Goal: Information Seeking & Learning: Understand process/instructions

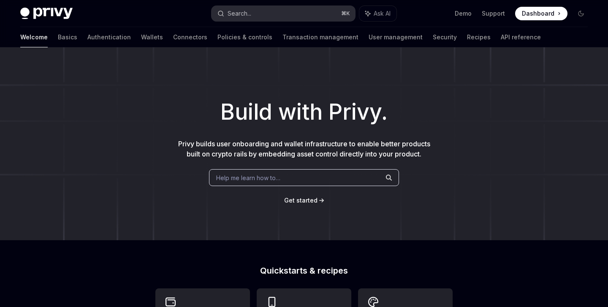
click at [263, 14] on button "Search... ⌘ K" at bounding box center [283, 13] width 143 height 15
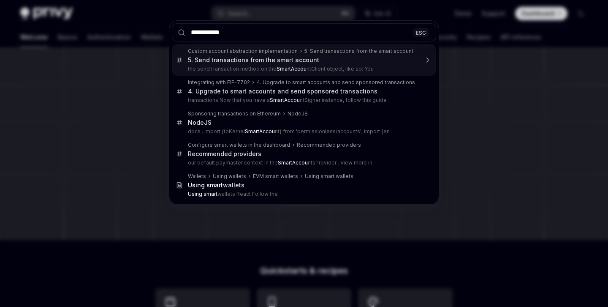
type input "**********"
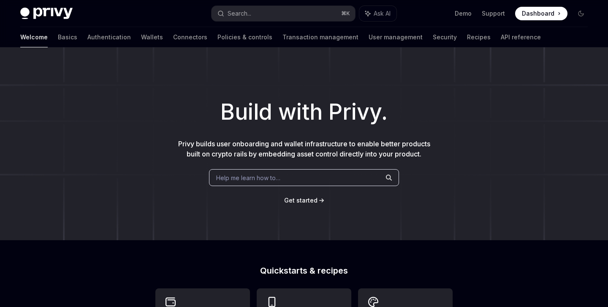
scroll to position [47, 0]
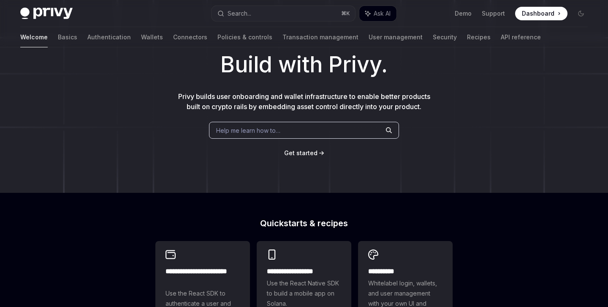
type textarea "*"
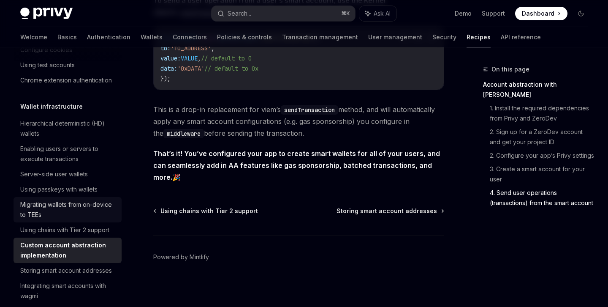
scroll to position [172, 0]
click at [539, 17] on span "Dashboard" at bounding box center [538, 13] width 33 height 8
click at [268, 17] on button "Search... ⌘ K" at bounding box center [283, 13] width 143 height 15
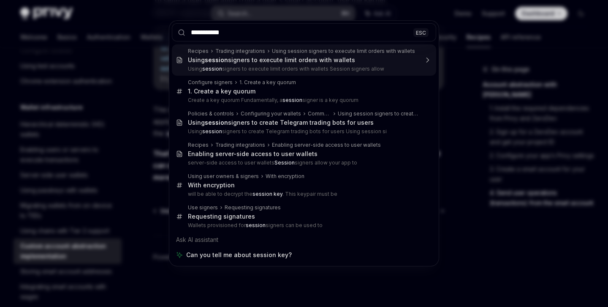
type input "**********"
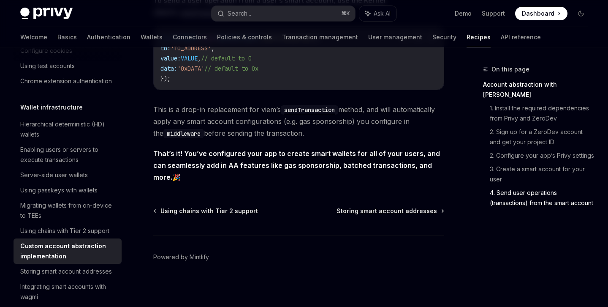
type textarea "*"
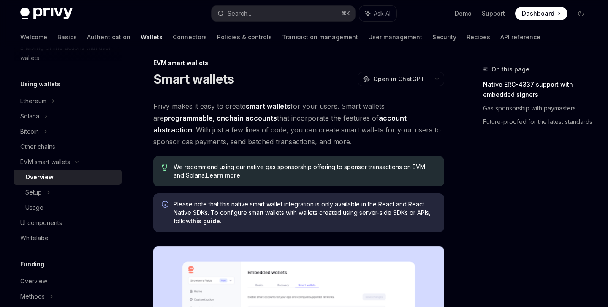
scroll to position [4, 0]
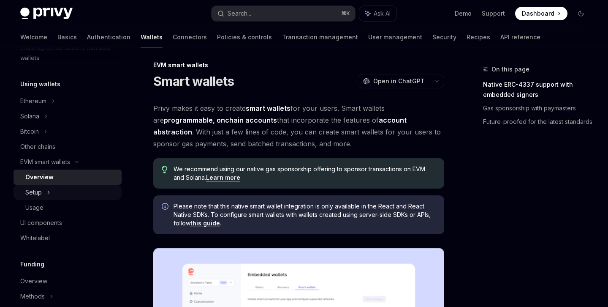
click at [40, 195] on div "Setup" at bounding box center [33, 192] width 16 height 10
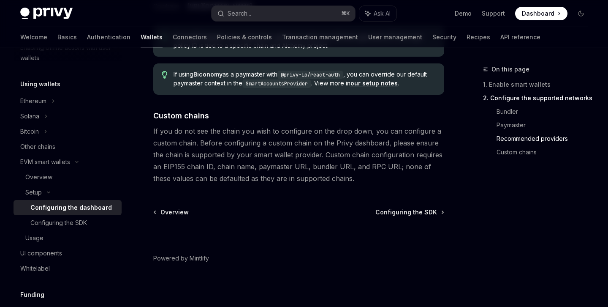
scroll to position [1189, 0]
click at [80, 221] on div "Configuring the SDK" at bounding box center [58, 223] width 57 height 10
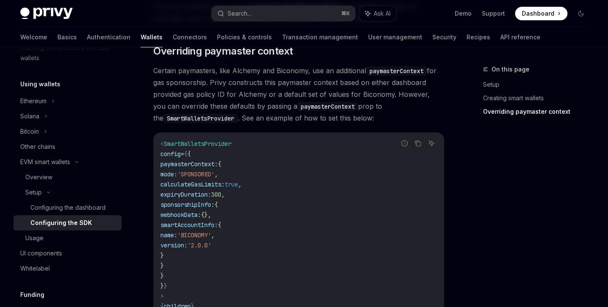
scroll to position [655, 0]
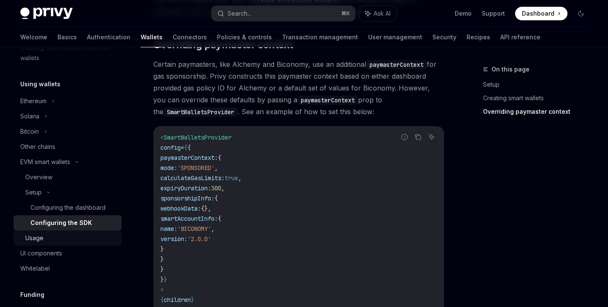
click at [81, 243] on link "Usage" at bounding box center [68, 237] width 108 height 15
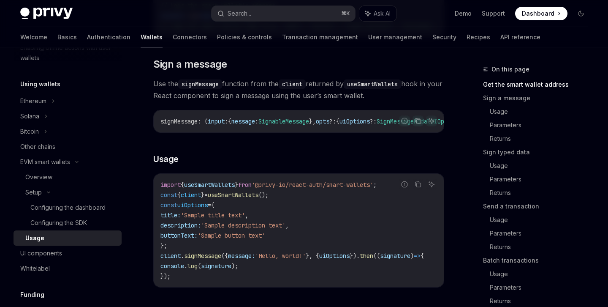
scroll to position [288, 0]
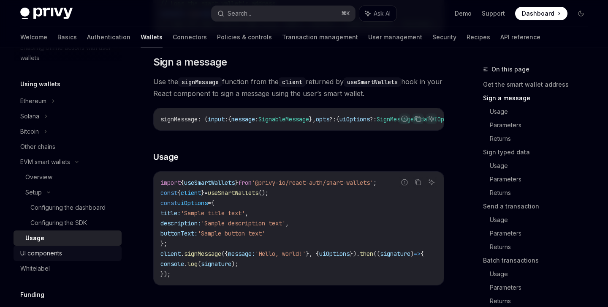
click at [71, 255] on div "UI components" at bounding box center [68, 253] width 96 height 10
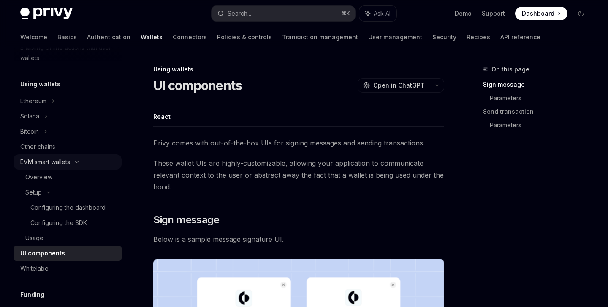
click at [41, 160] on div "EVM smart wallets" at bounding box center [45, 162] width 50 height 10
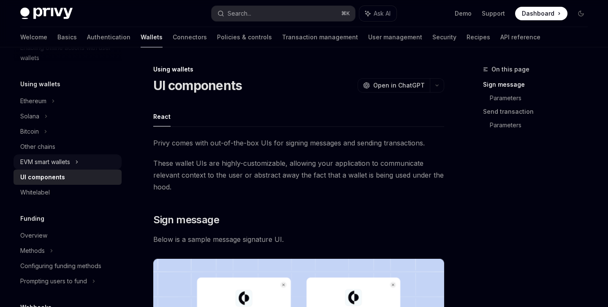
click at [41, 160] on div "EVM smart wallets" at bounding box center [45, 162] width 50 height 10
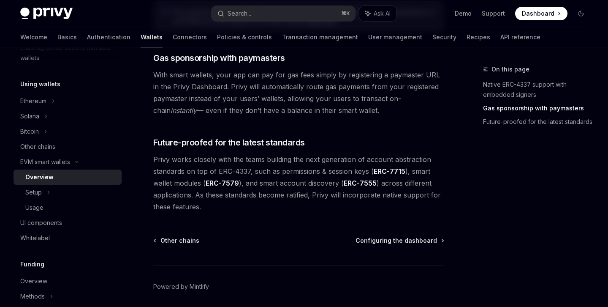
scroll to position [706, 0]
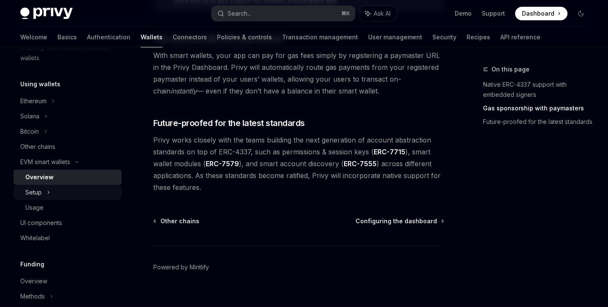
click at [65, 194] on div "Setup" at bounding box center [68, 192] width 108 height 15
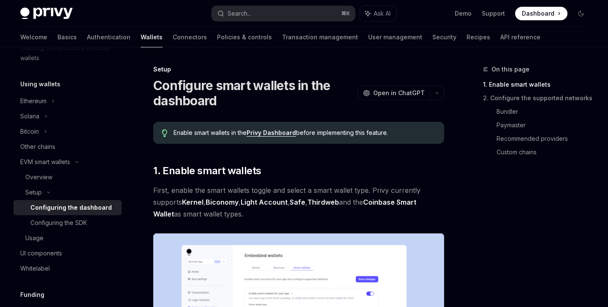
scroll to position [91, 0]
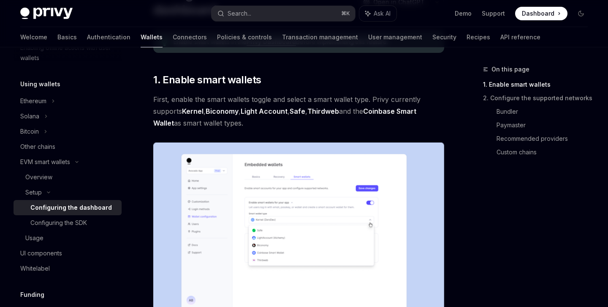
click at [97, 208] on div "Configuring the dashboard" at bounding box center [71, 207] width 82 height 10
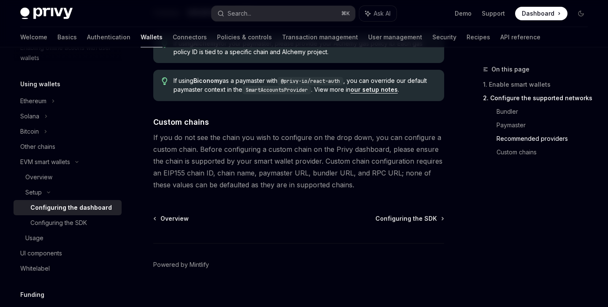
scroll to position [1191, 0]
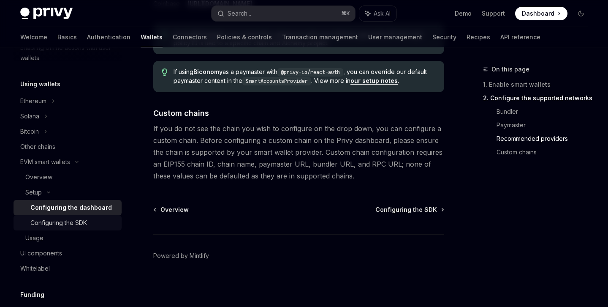
click at [87, 220] on div "Configuring the SDK" at bounding box center [58, 223] width 57 height 10
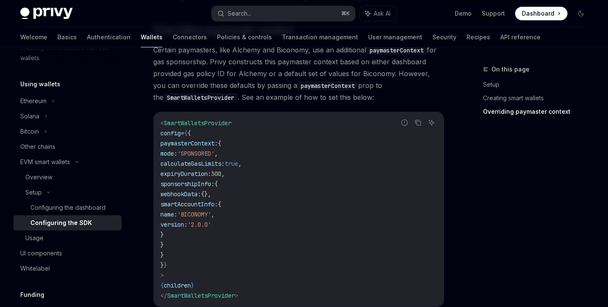
scroll to position [630, 0]
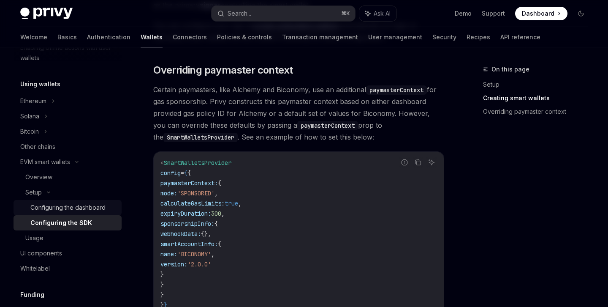
click at [95, 207] on div "Configuring the dashboard" at bounding box center [67, 207] width 75 height 10
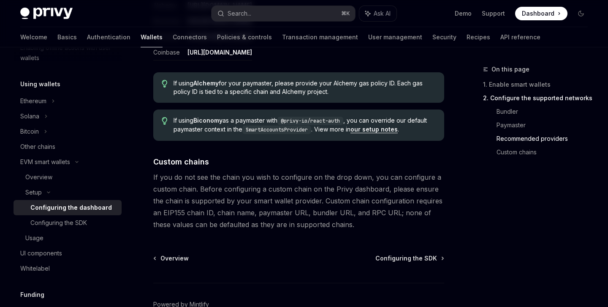
scroll to position [1145, 0]
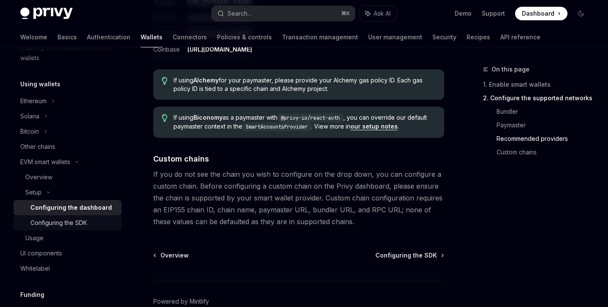
click at [63, 222] on div "Configuring the SDK" at bounding box center [58, 223] width 57 height 10
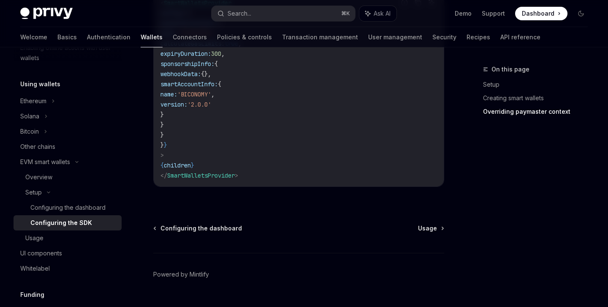
scroll to position [811, 0]
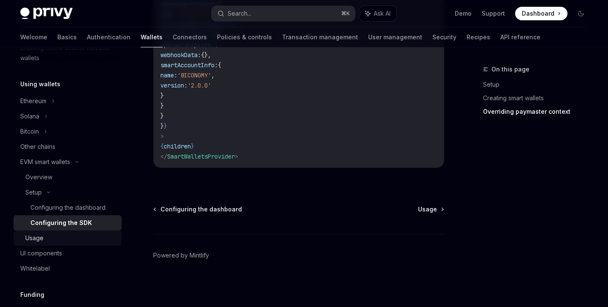
click at [61, 240] on div "Usage" at bounding box center [70, 238] width 91 height 10
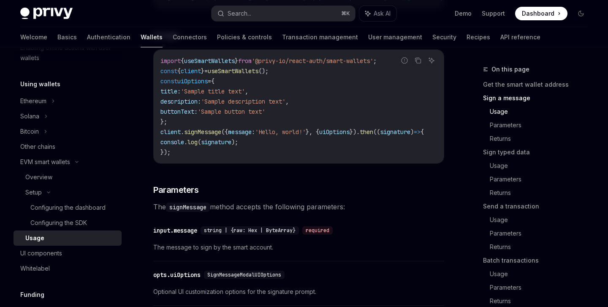
scroll to position [415, 0]
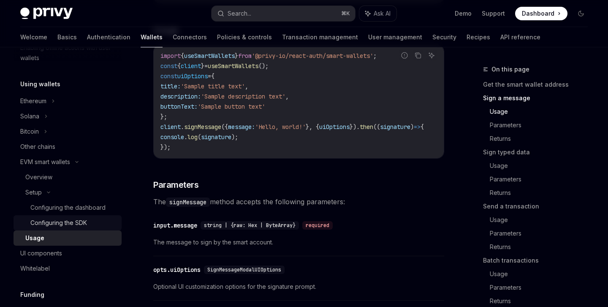
click at [82, 218] on div "Configuring the SDK" at bounding box center [58, 223] width 57 height 10
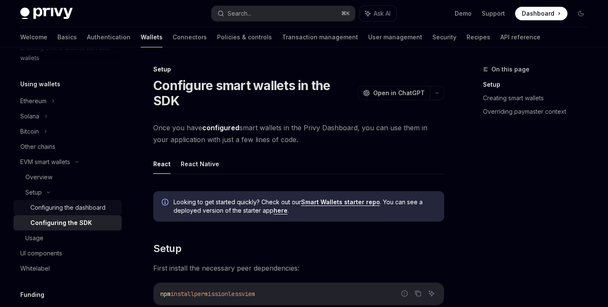
click at [85, 209] on div "Configuring the dashboard" at bounding box center [67, 207] width 75 height 10
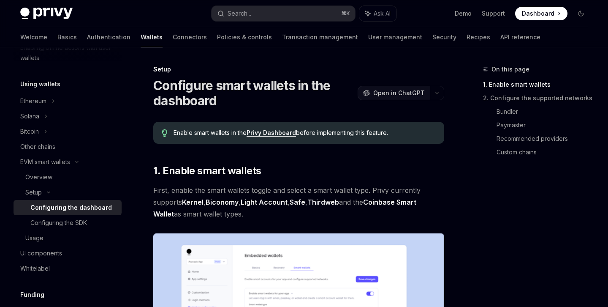
click at [379, 93] on span "Open in ChatGPT" at bounding box center [399, 93] width 52 height 8
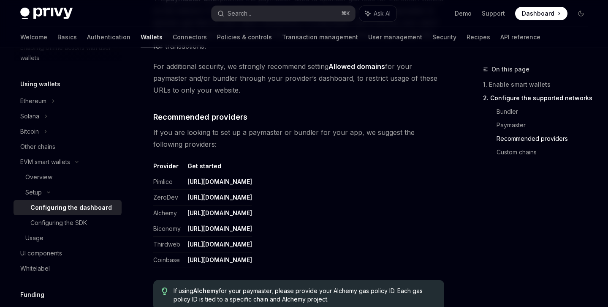
scroll to position [1191, 0]
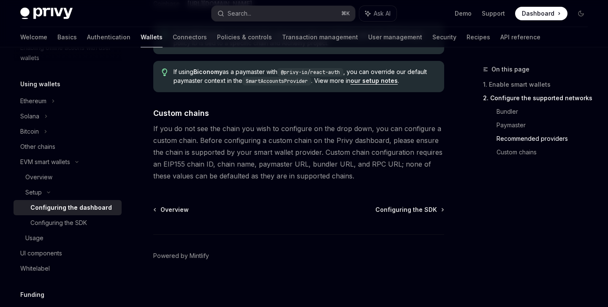
click at [400, 210] on span "Configuring the SDK" at bounding box center [406, 209] width 62 height 8
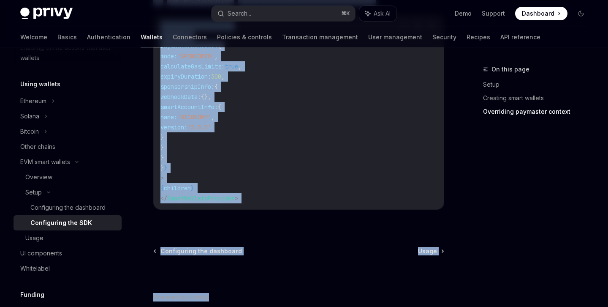
scroll to position [811, 0]
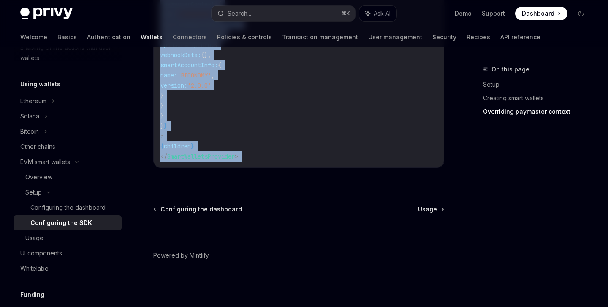
drag, startPoint x: 154, startPoint y: 73, endPoint x: 287, endPoint y: 187, distance: 175.5
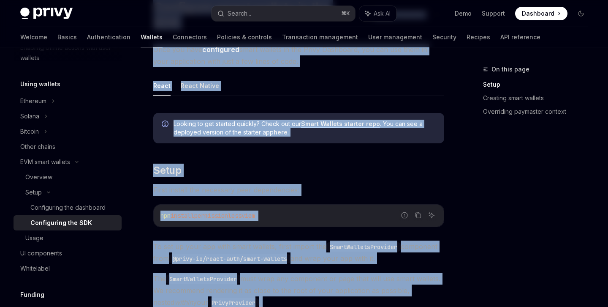
scroll to position [0, 0]
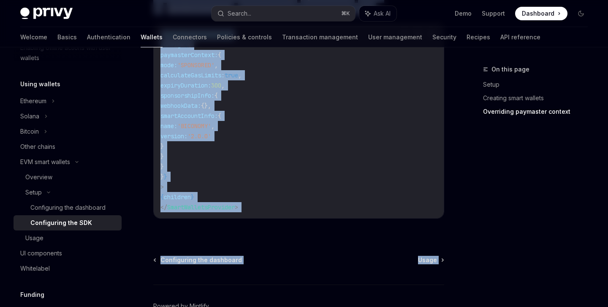
scroll to position [811, 0]
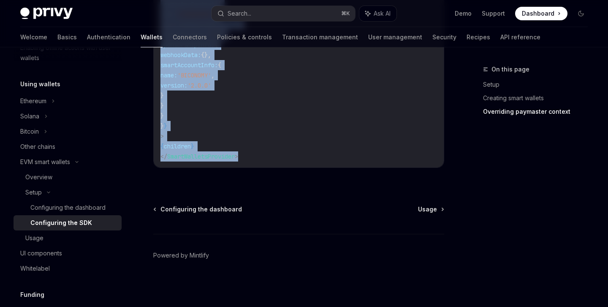
drag, startPoint x: 151, startPoint y: 66, endPoint x: 356, endPoint y: 166, distance: 227.8
copy div "Setup Configure smart wallets in the SDK OpenAI Open in ChatGPT OpenAI Open in …"
click at [56, 237] on div "Usage" at bounding box center [70, 238] width 91 height 10
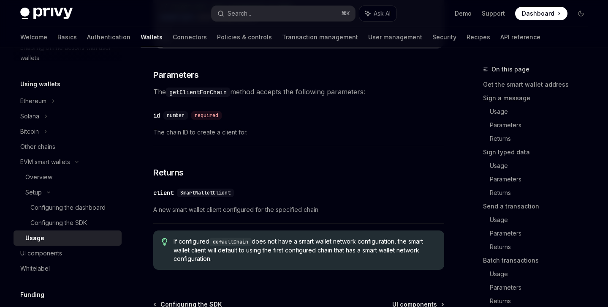
scroll to position [2713, 0]
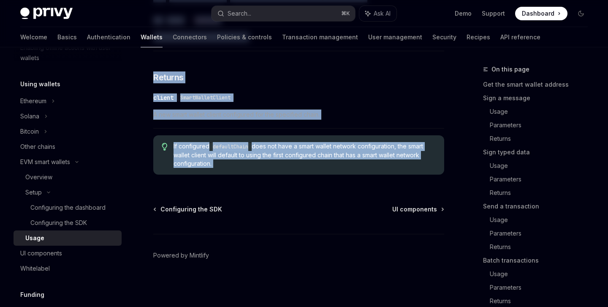
drag, startPoint x: 155, startPoint y: 70, endPoint x: 250, endPoint y: 197, distance: 158.5
copy div "VM smart wallets Using smart wallets OpenAI Open in ChatGPT OpenAI Open in Chat…"
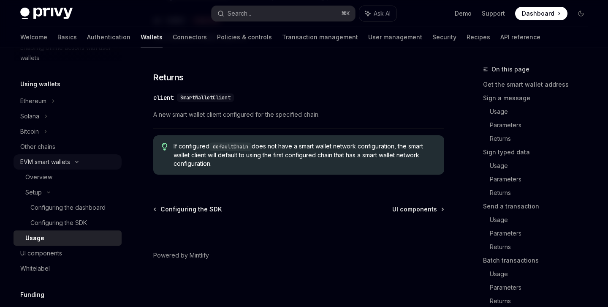
click at [43, 162] on div "EVM smart wallets" at bounding box center [45, 162] width 50 height 10
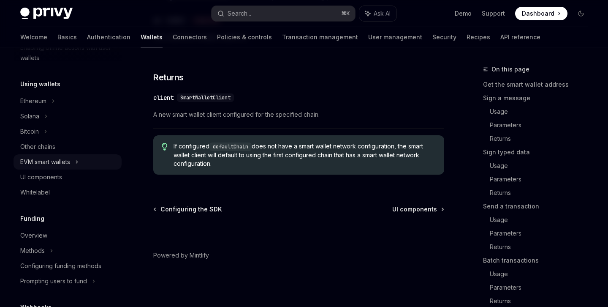
click at [43, 162] on div "EVM smart wallets" at bounding box center [45, 162] width 50 height 10
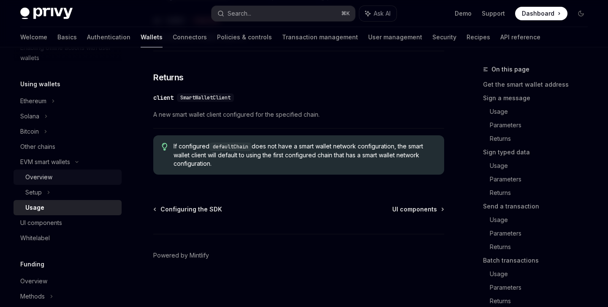
click at [44, 175] on div "Overview" at bounding box center [38, 177] width 27 height 10
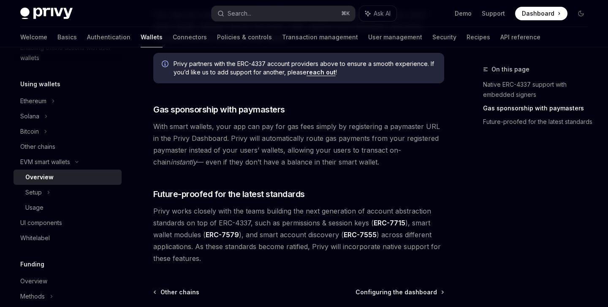
scroll to position [706, 0]
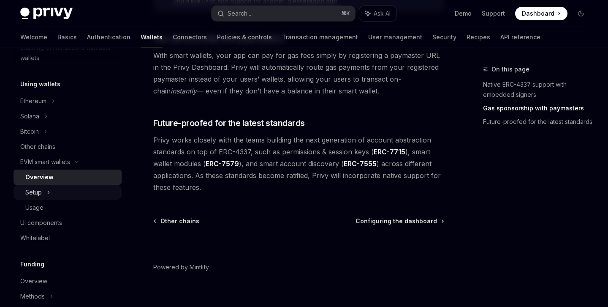
click at [56, 196] on div "Setup" at bounding box center [68, 192] width 108 height 15
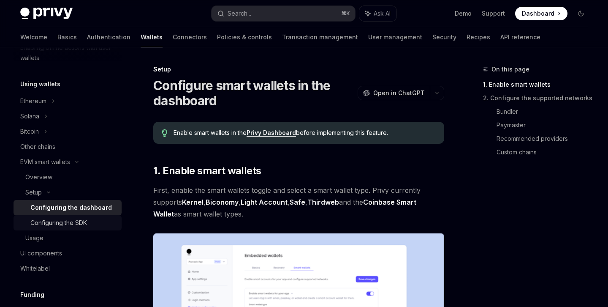
click at [93, 223] on div "Configuring the SDK" at bounding box center [73, 223] width 86 height 10
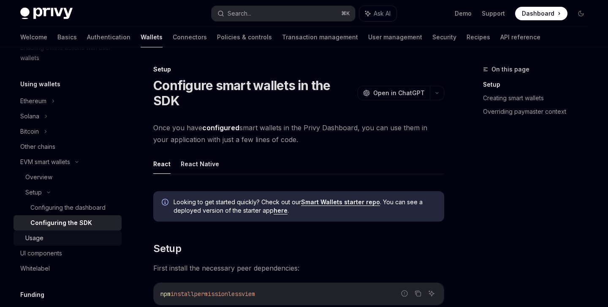
click at [73, 237] on div "Usage" at bounding box center [70, 238] width 91 height 10
type textarea "*"
